Goal: Information Seeking & Learning: Check status

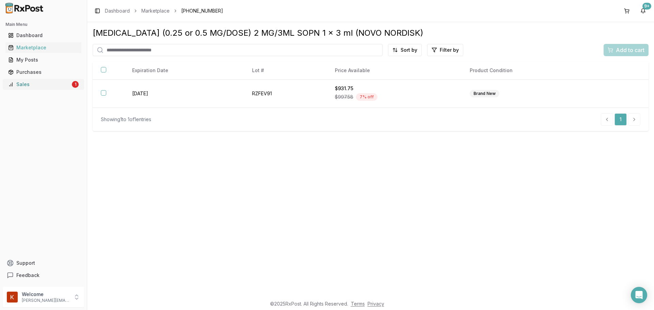
click at [32, 84] on div "Sales" at bounding box center [39, 84] width 62 height 7
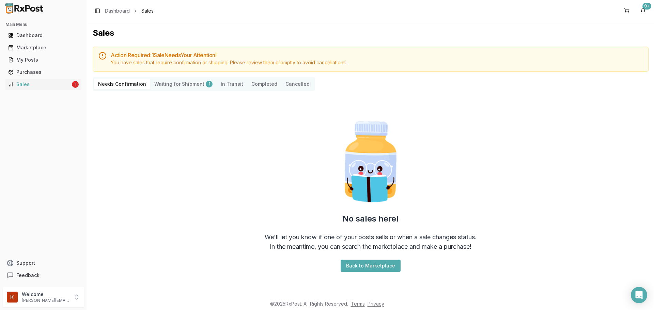
click at [264, 84] on button "Completed" at bounding box center [264, 84] width 34 height 11
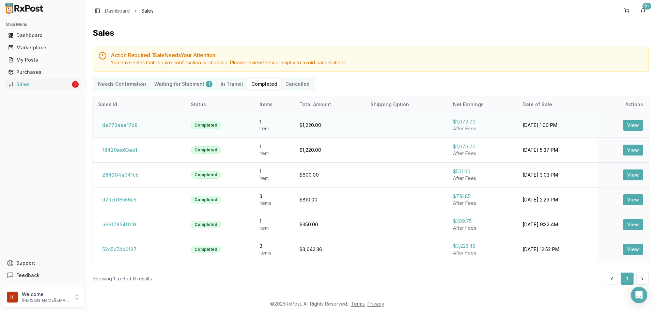
click at [635, 119] on td "View" at bounding box center [622, 125] width 52 height 25
click at [633, 248] on button "View" at bounding box center [633, 249] width 20 height 11
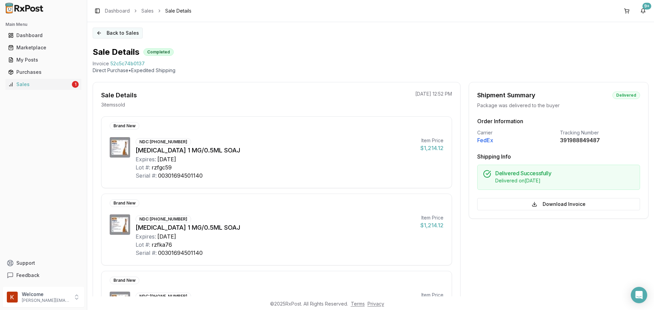
click at [122, 29] on button "Back to Sales" at bounding box center [118, 33] width 50 height 11
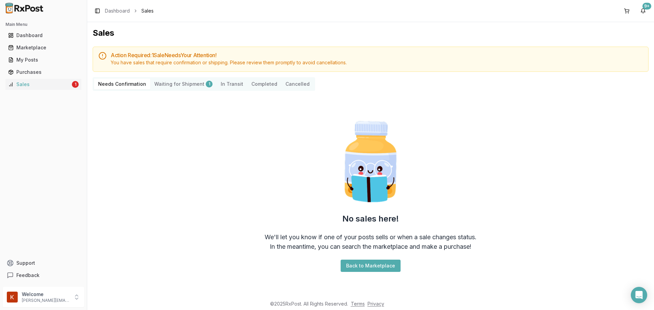
click at [253, 82] on button "Completed" at bounding box center [264, 84] width 34 height 11
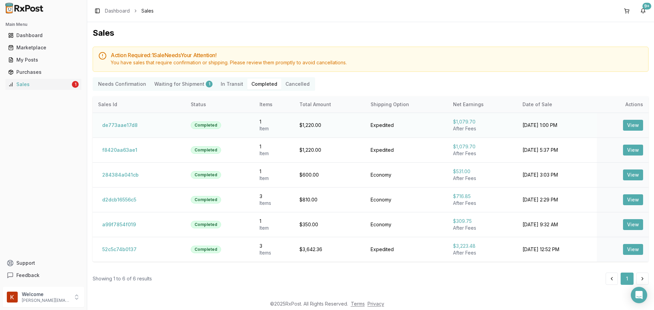
click at [633, 125] on button "View" at bounding box center [633, 125] width 20 height 11
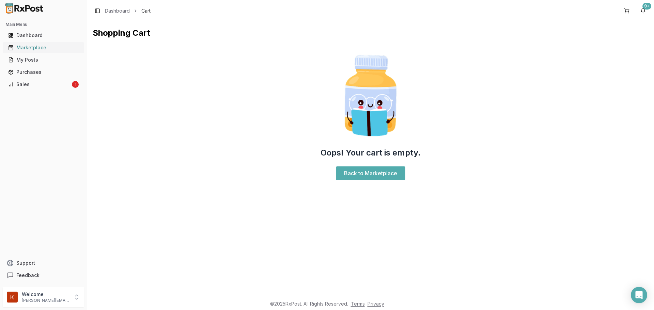
click at [36, 44] on link "Marketplace" at bounding box center [43, 48] width 76 height 12
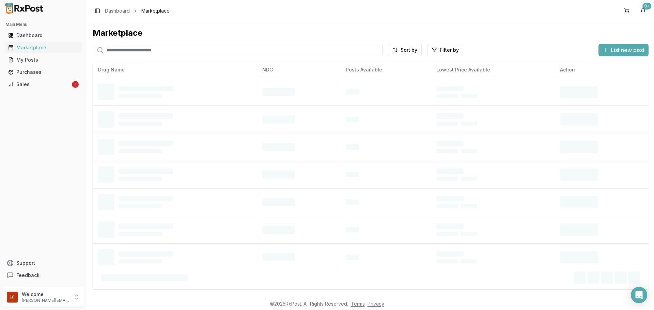
click at [165, 50] on input "search" at bounding box center [238, 50] width 290 height 12
type input "******"
